Goal: Task Accomplishment & Management: Complete application form

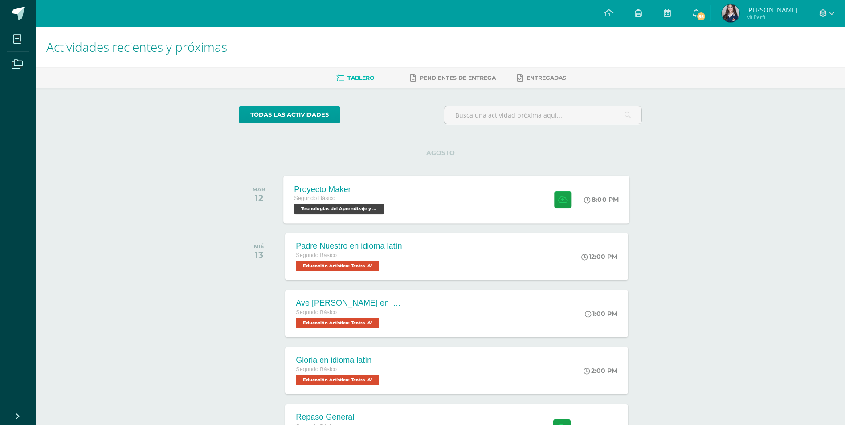
click at [504, 199] on div "Proyecto Maker Segundo Básico Tecnologías del Aprendizaje y la Comunicación 'A'…" at bounding box center [457, 200] width 346 height 48
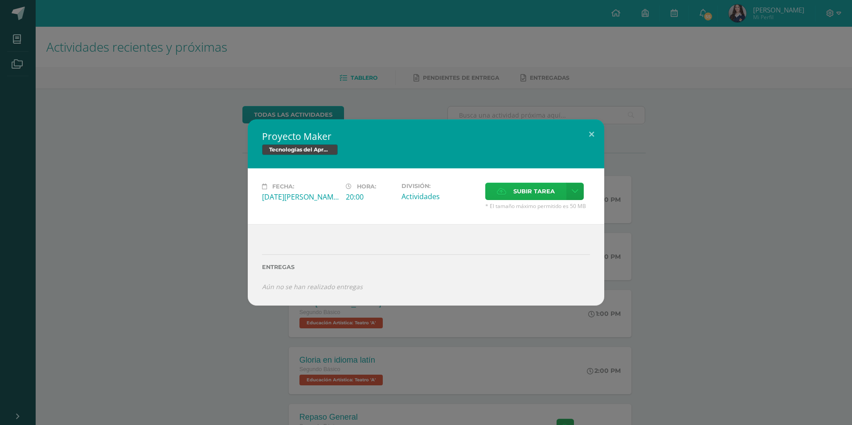
click at [547, 188] on span "Subir tarea" at bounding box center [533, 191] width 41 height 16
click at [0, 0] on input "Subir tarea" at bounding box center [0, 0] width 0 height 0
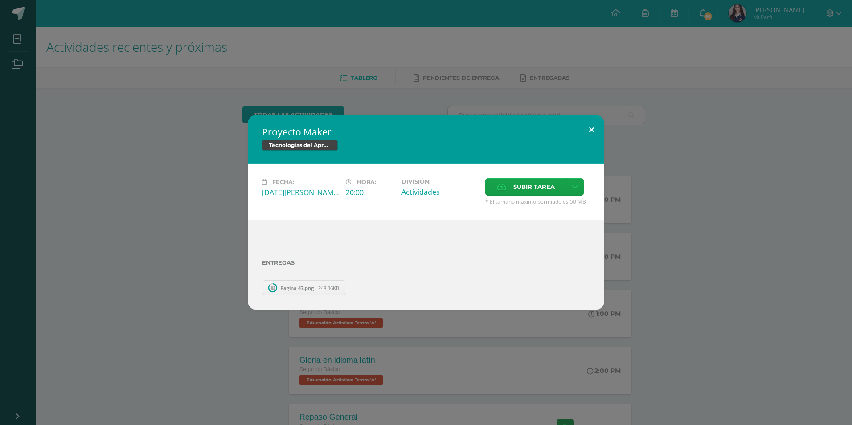
click at [589, 128] on button at bounding box center [591, 130] width 25 height 30
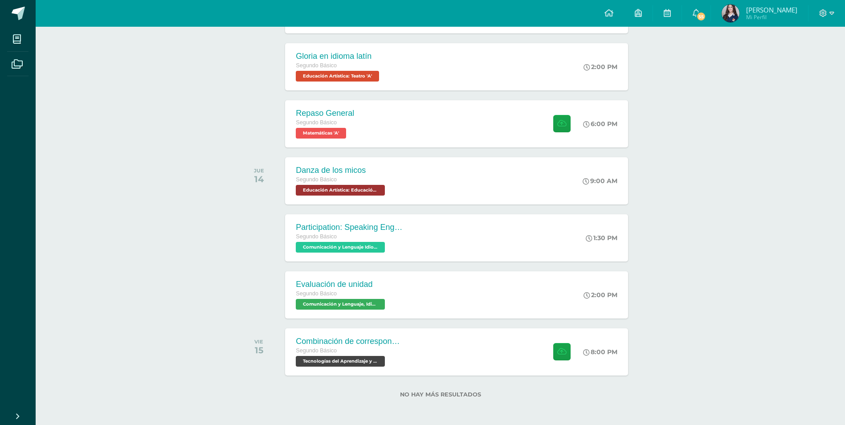
scroll to position [305, 0]
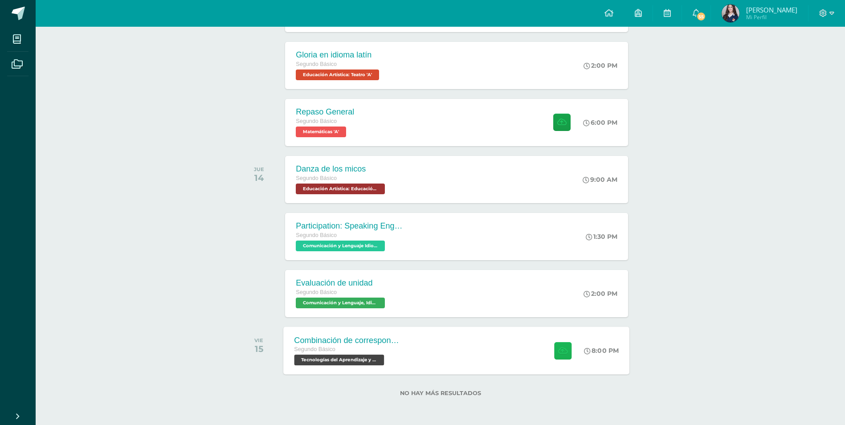
click at [558, 347] on icon at bounding box center [562, 351] width 9 height 8
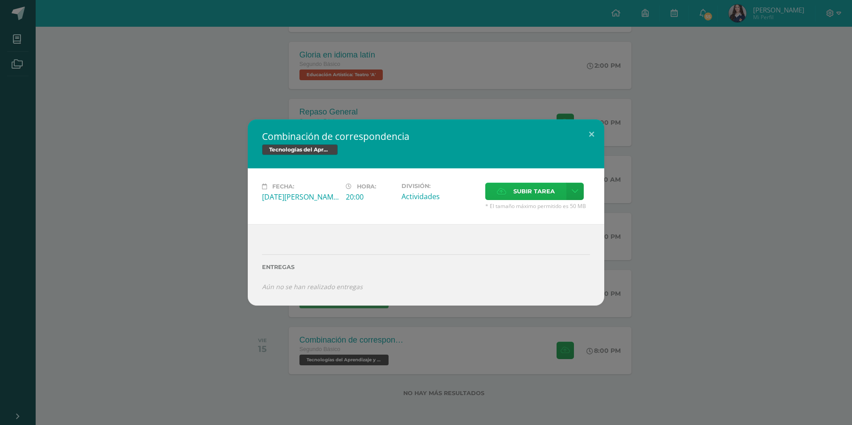
click at [538, 186] on span "Subir tarea" at bounding box center [533, 191] width 41 height 16
click at [0, 0] on input "Subir tarea" at bounding box center [0, 0] width 0 height 0
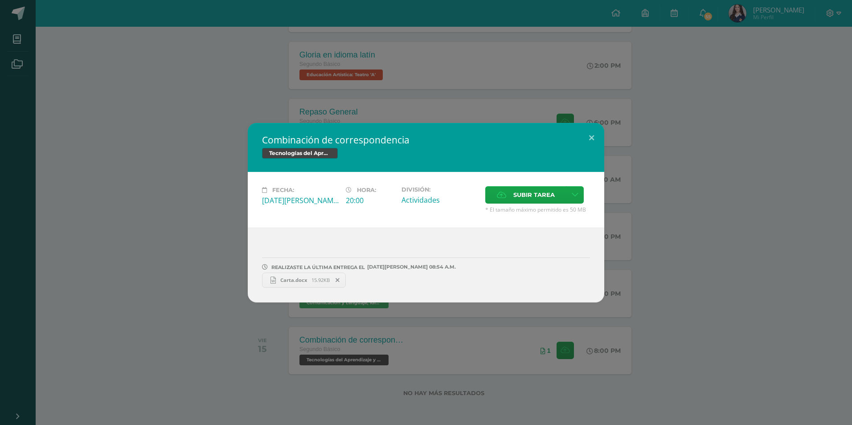
click at [295, 279] on span "Carta.docx" at bounding box center [294, 280] width 36 height 7
click at [554, 190] on span "Subir tarea" at bounding box center [533, 195] width 41 height 16
click at [0, 0] on input "Subir tarea" at bounding box center [0, 0] width 0 height 0
click at [372, 281] on span "Cartas.docx" at bounding box center [380, 280] width 38 height 7
click at [591, 137] on button at bounding box center [591, 138] width 25 height 30
